Goal: Transaction & Acquisition: Book appointment/travel/reservation

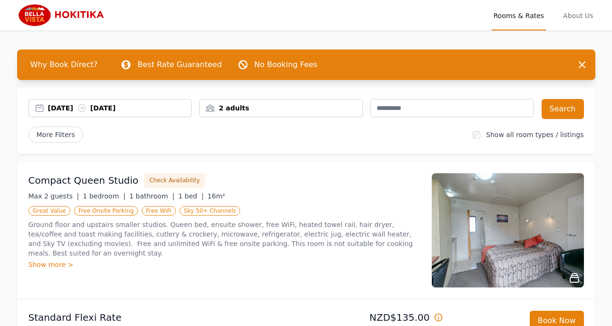
click at [59, 107] on div "[DATE] [DATE]" at bounding box center [120, 108] width 144 height 10
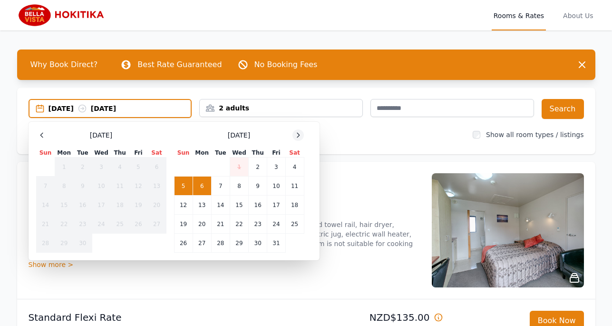
click at [298, 135] on icon at bounding box center [299, 135] width 8 height 8
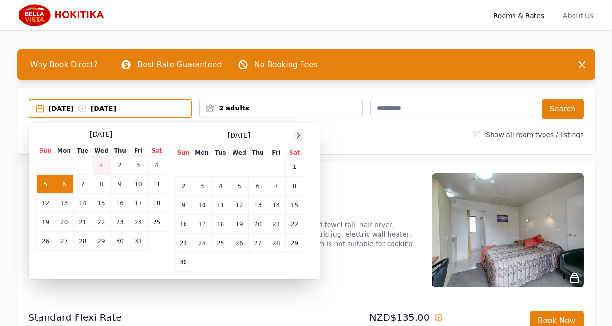
click at [298, 135] on icon at bounding box center [299, 135] width 8 height 8
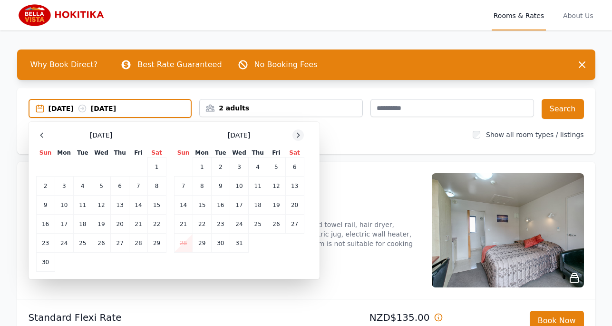
click at [298, 135] on icon at bounding box center [299, 135] width 8 height 8
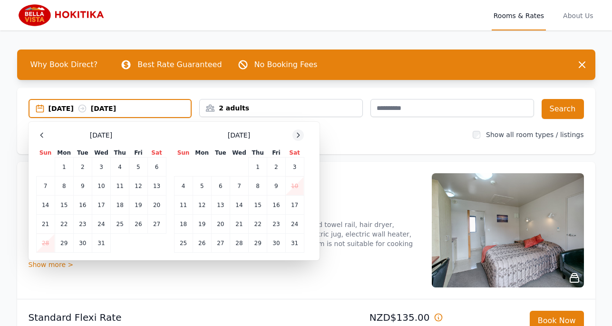
click at [298, 135] on icon at bounding box center [299, 135] width 8 height 8
click at [275, 166] on td "6" at bounding box center [276, 167] width 18 height 19
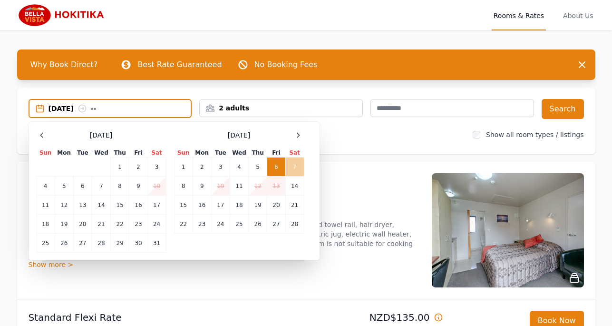
click at [295, 167] on td "7" at bounding box center [295, 167] width 19 height 19
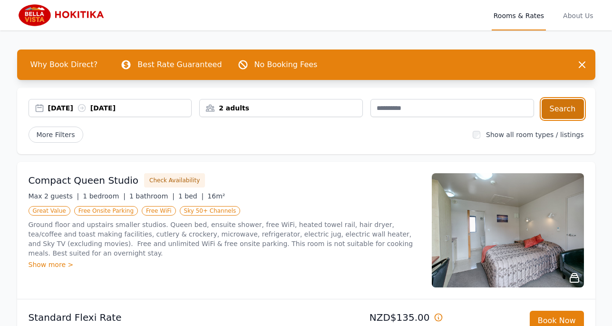
click at [561, 113] on button "Search" at bounding box center [563, 109] width 42 height 20
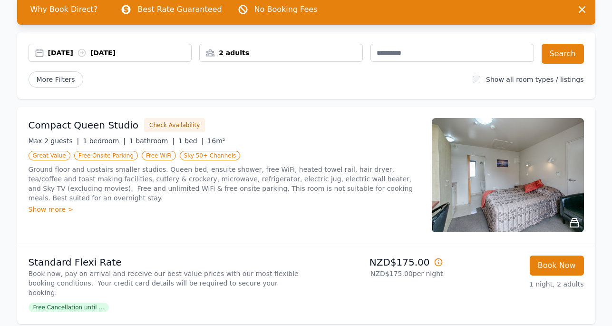
scroll to position [72, 0]
